Goal: Information Seeking & Learning: Understand process/instructions

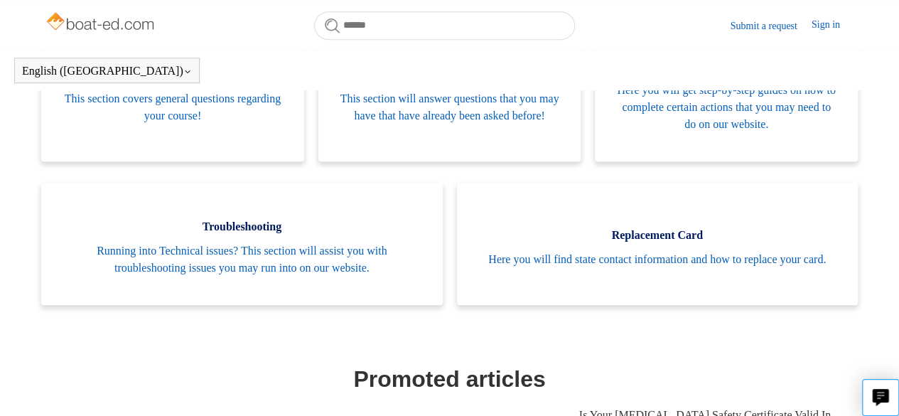
scroll to position [351, 0]
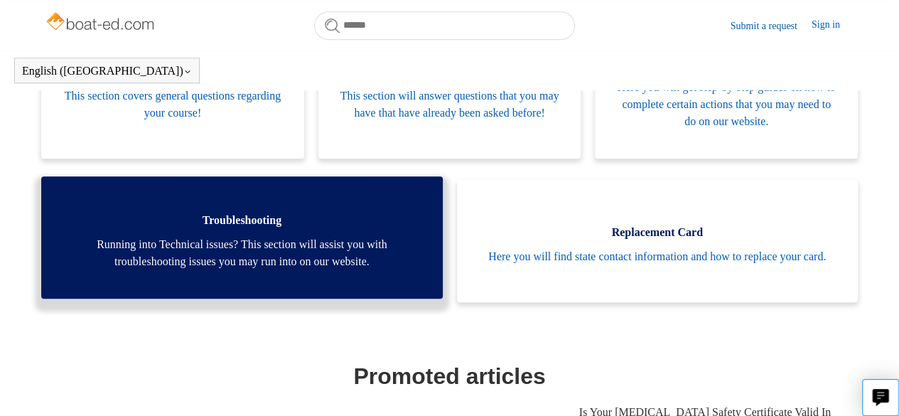
click at [294, 225] on span "Troubleshooting" at bounding box center [242, 220] width 358 height 17
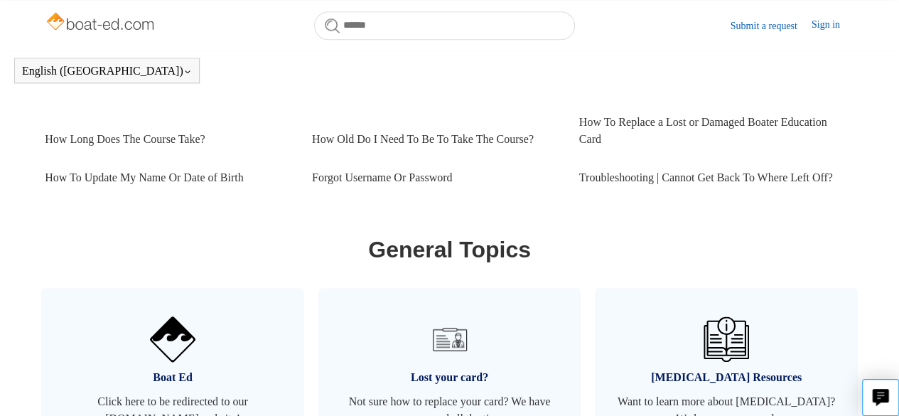
scroll to position [627, 0]
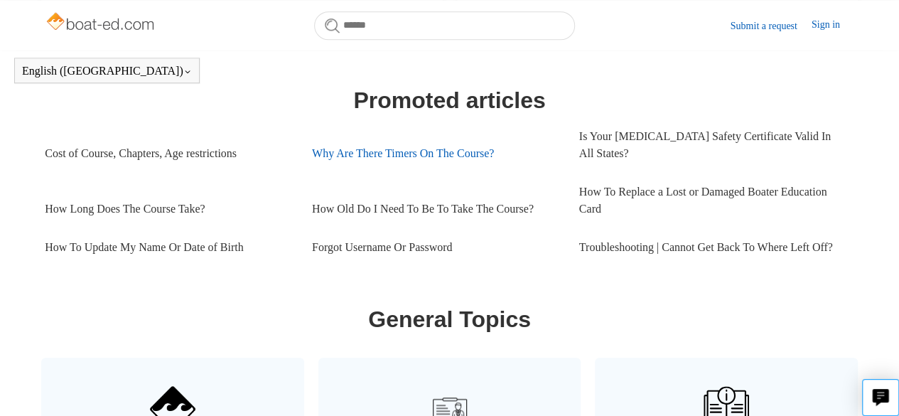
click at [390, 141] on link "Why Are There Timers On The Course?" at bounding box center [435, 153] width 246 height 38
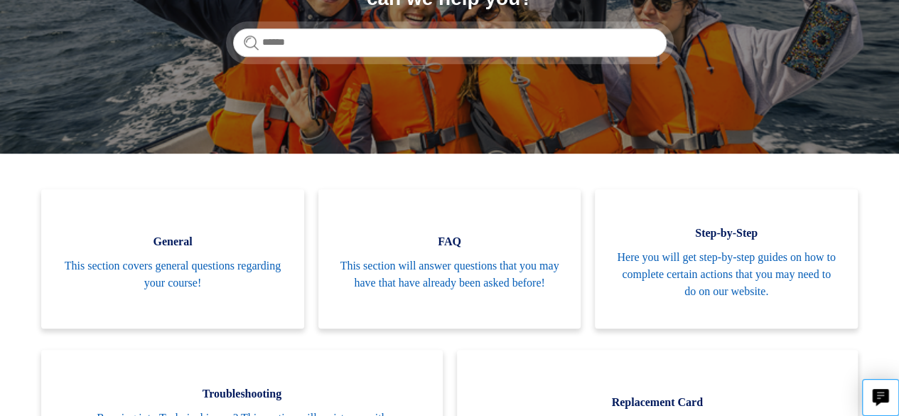
scroll to position [0, 0]
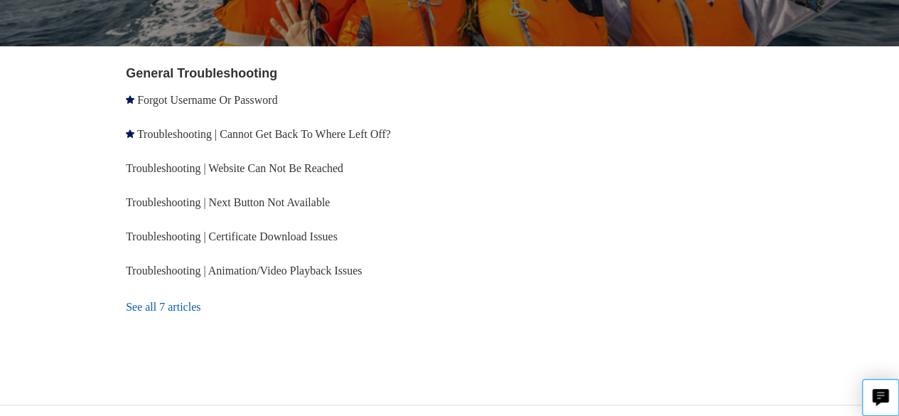
scroll to position [267, 0]
